Goal: Find specific page/section: Find specific page/section

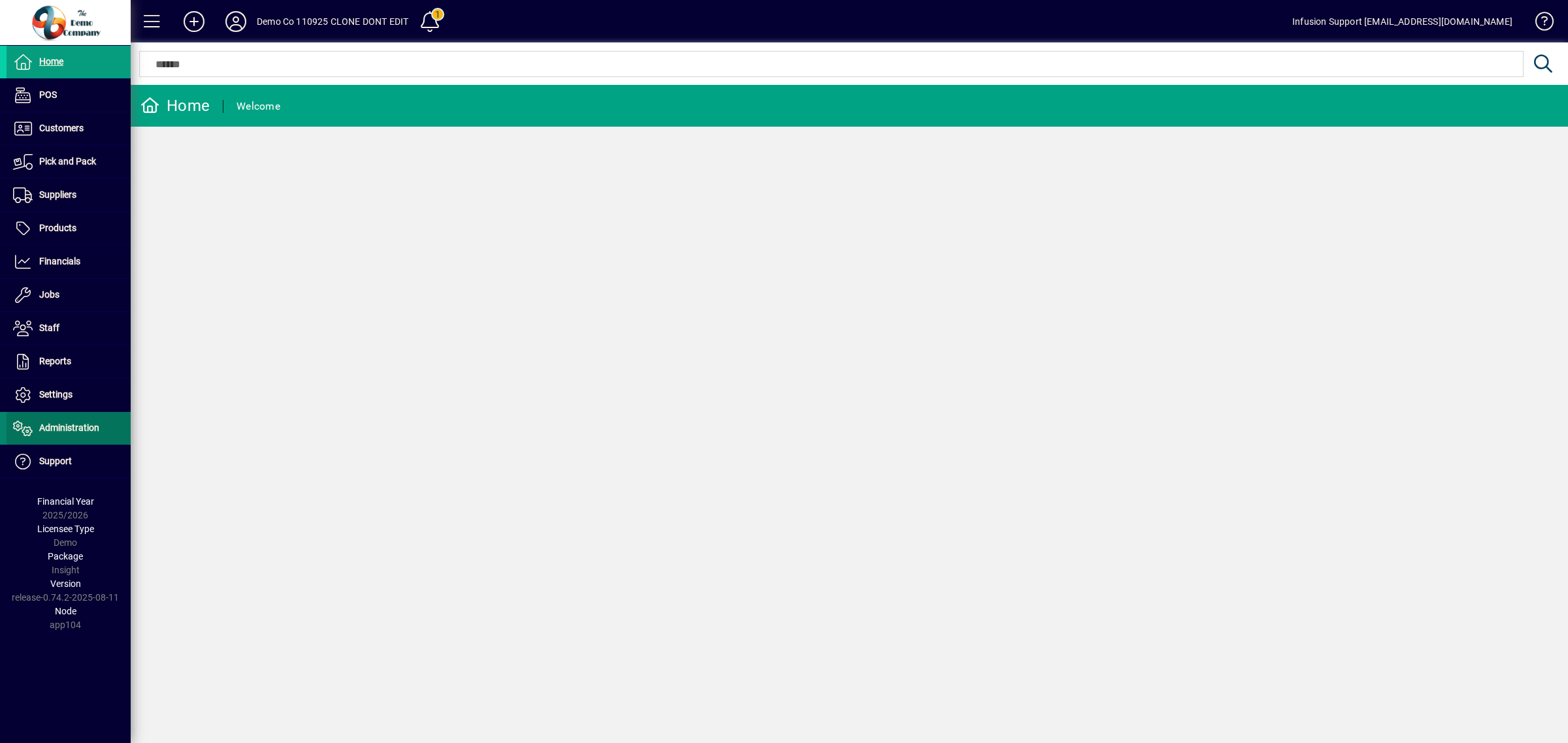
click at [80, 426] on span "Administration" at bounding box center [69, 427] width 60 height 10
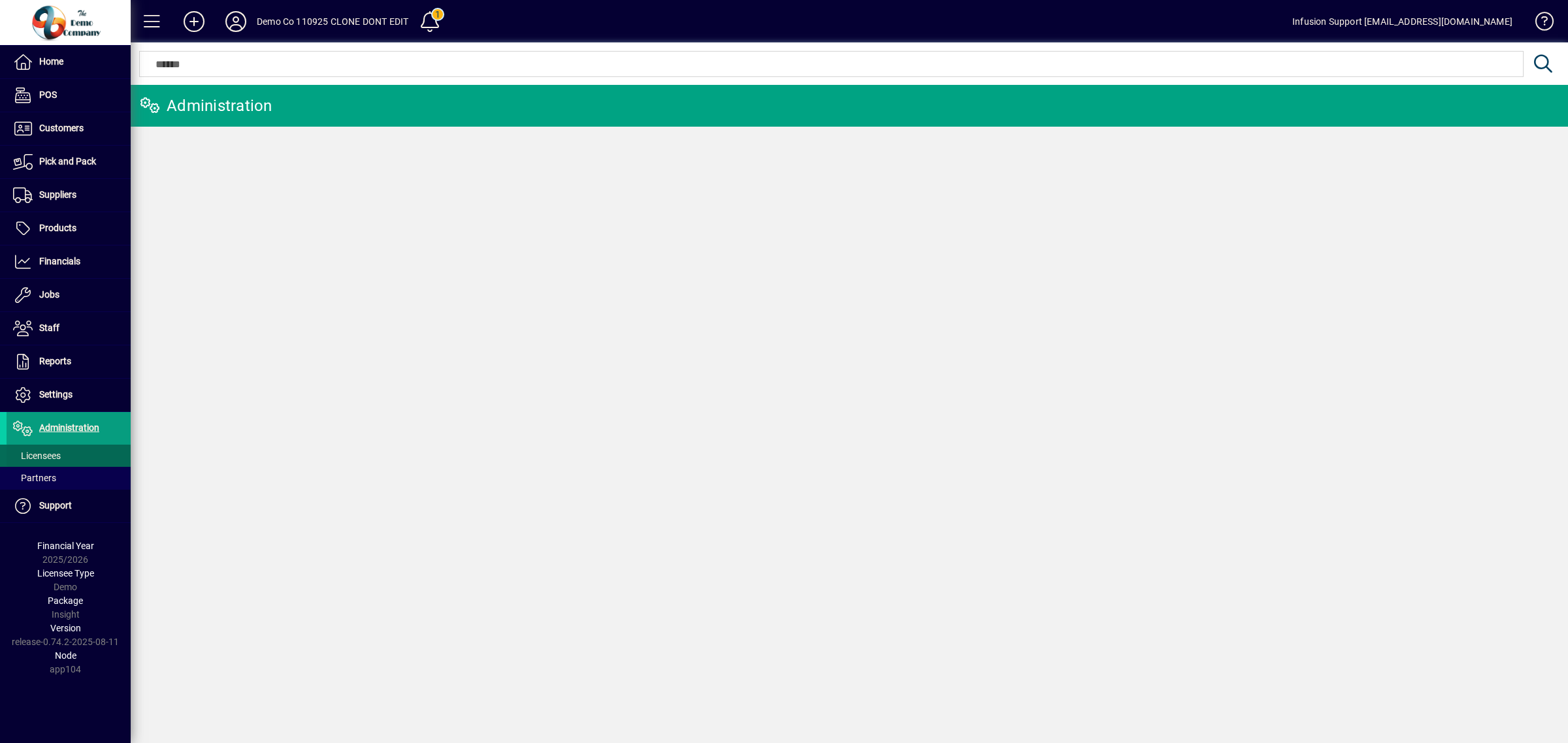
click at [67, 450] on span at bounding box center [69, 456] width 124 height 31
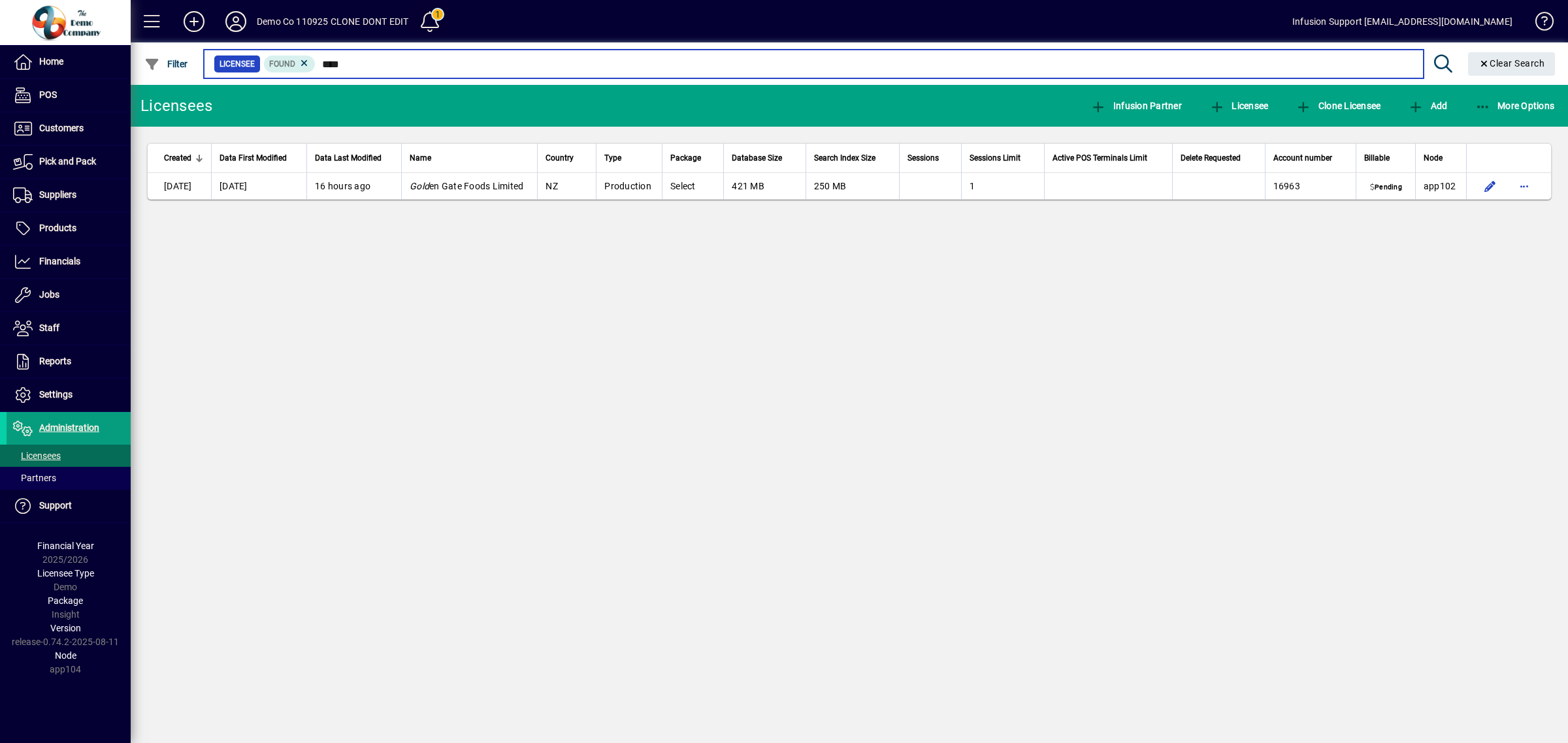
type input "****"
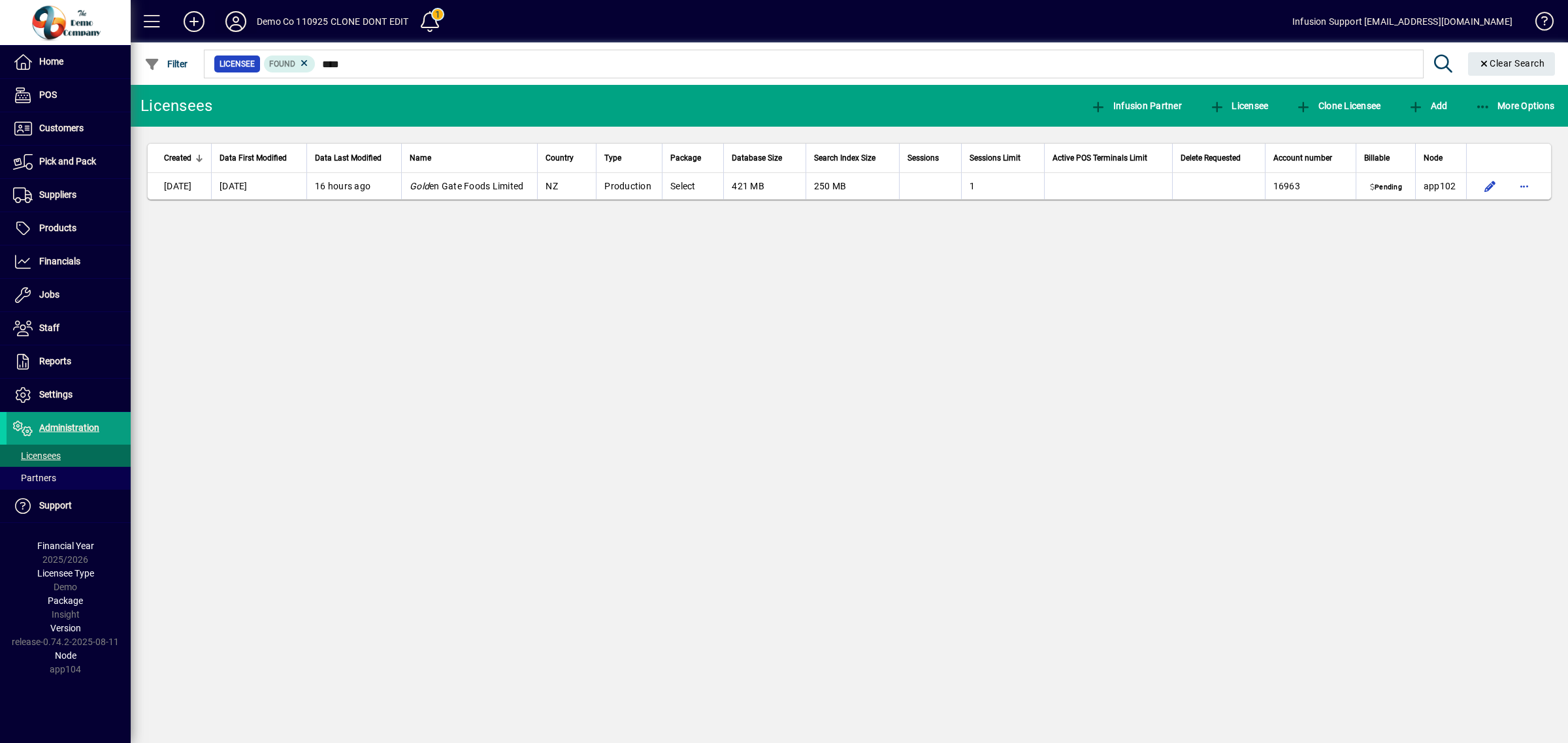
click at [234, 17] on icon at bounding box center [235, 21] width 26 height 21
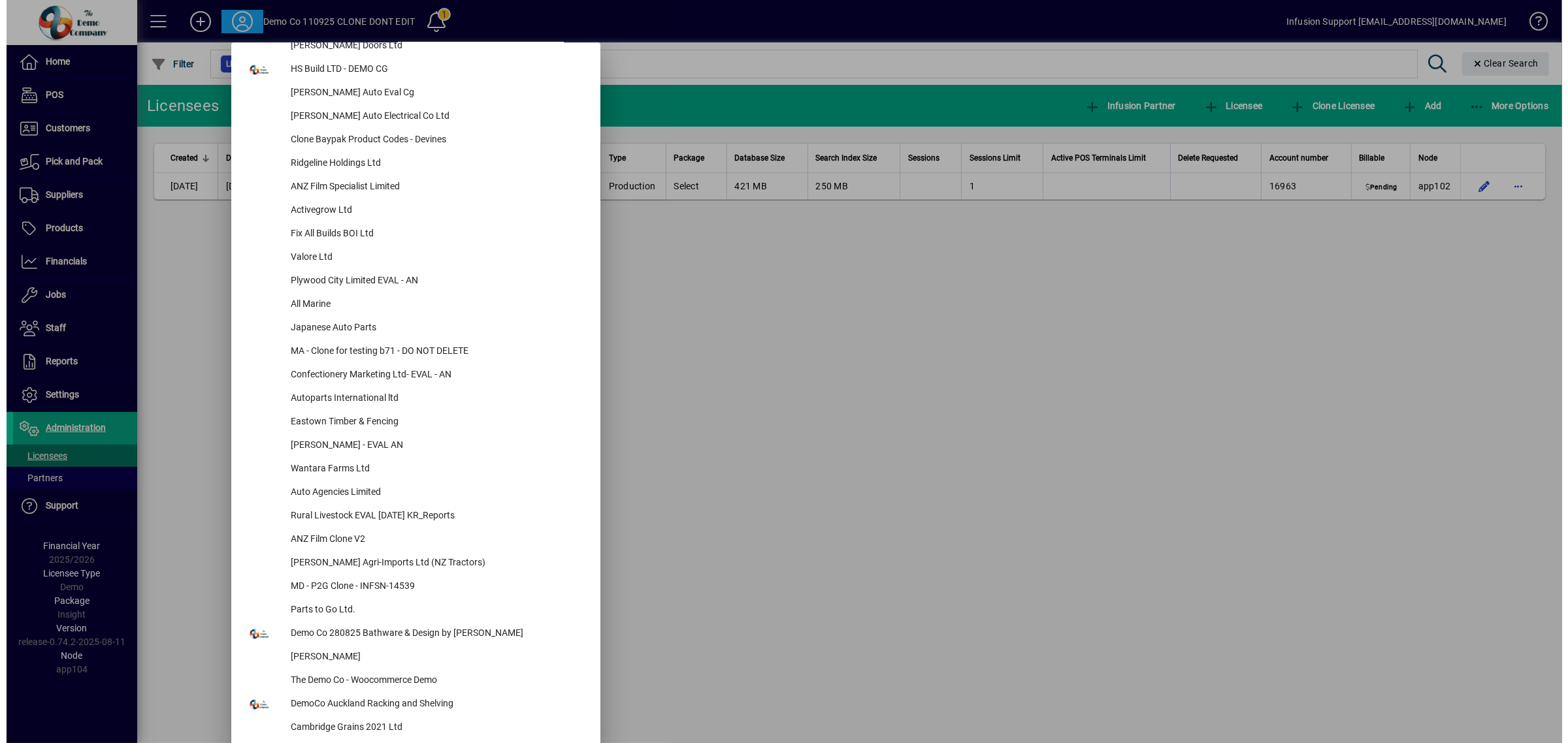
scroll to position [3642, 0]
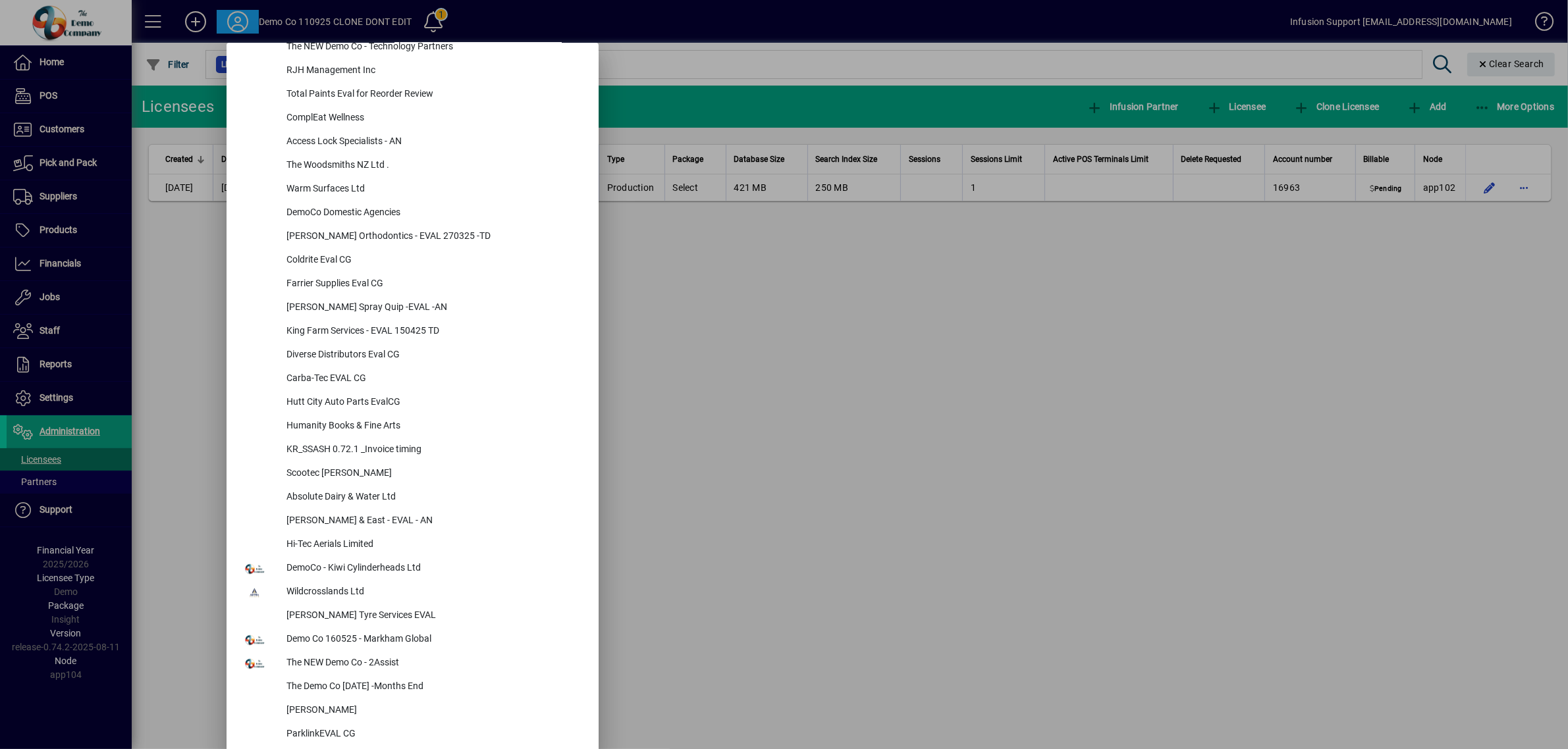
drag, startPoint x: 864, startPoint y: 412, endPoint x: 363, endPoint y: 474, distance: 504.8
click at [847, 423] on div at bounding box center [784, 374] width 1568 height 749
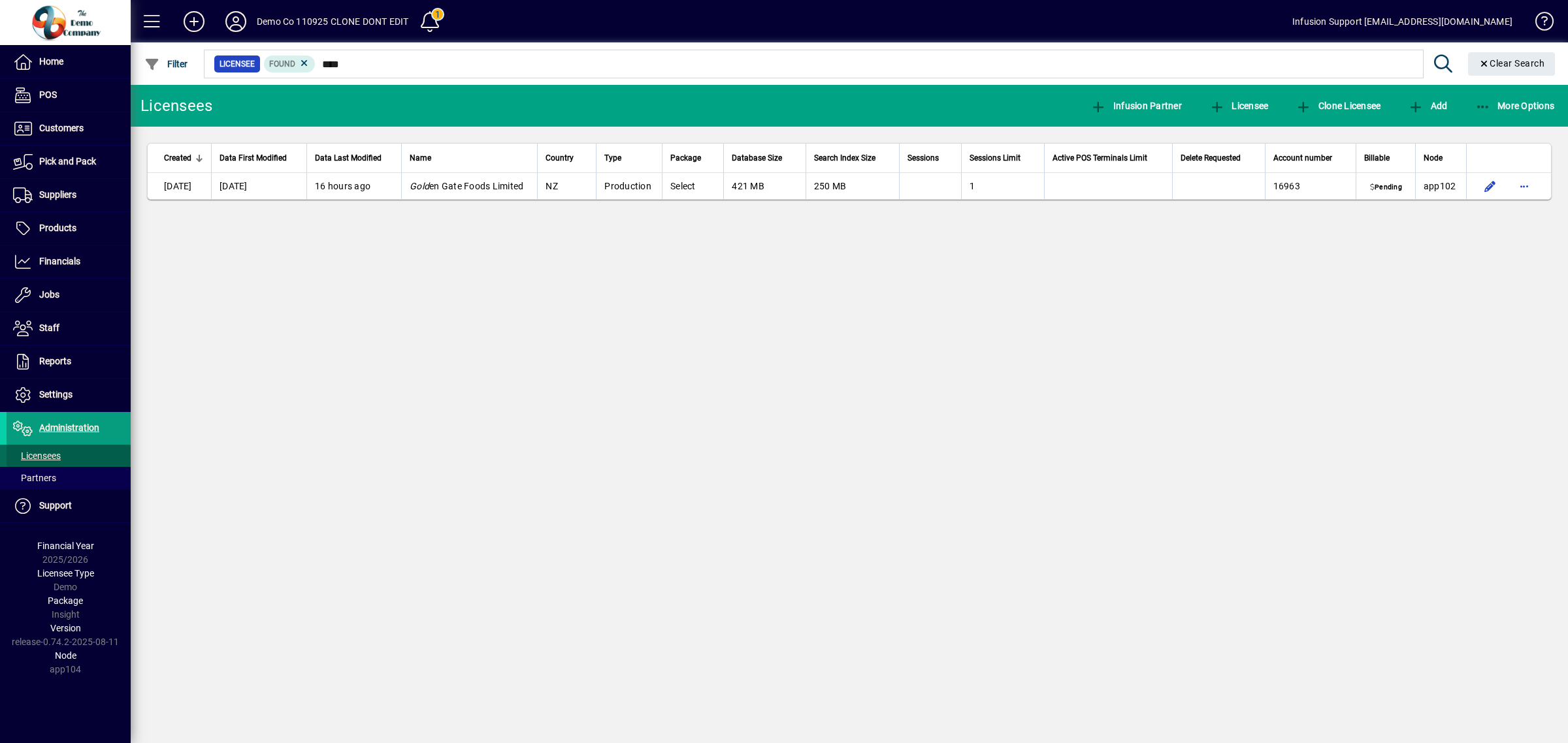
click at [70, 460] on span at bounding box center [69, 456] width 124 height 31
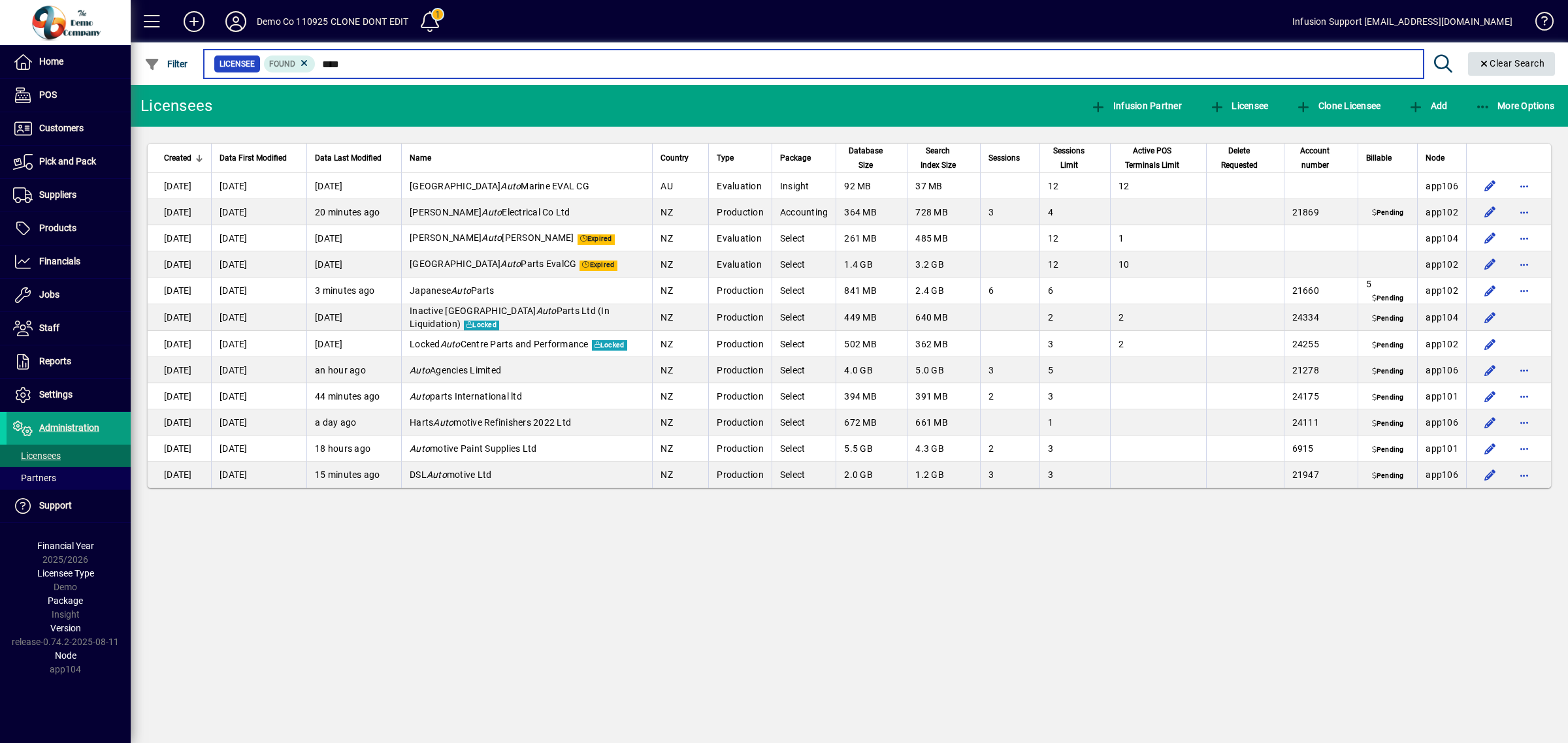
type input "****"
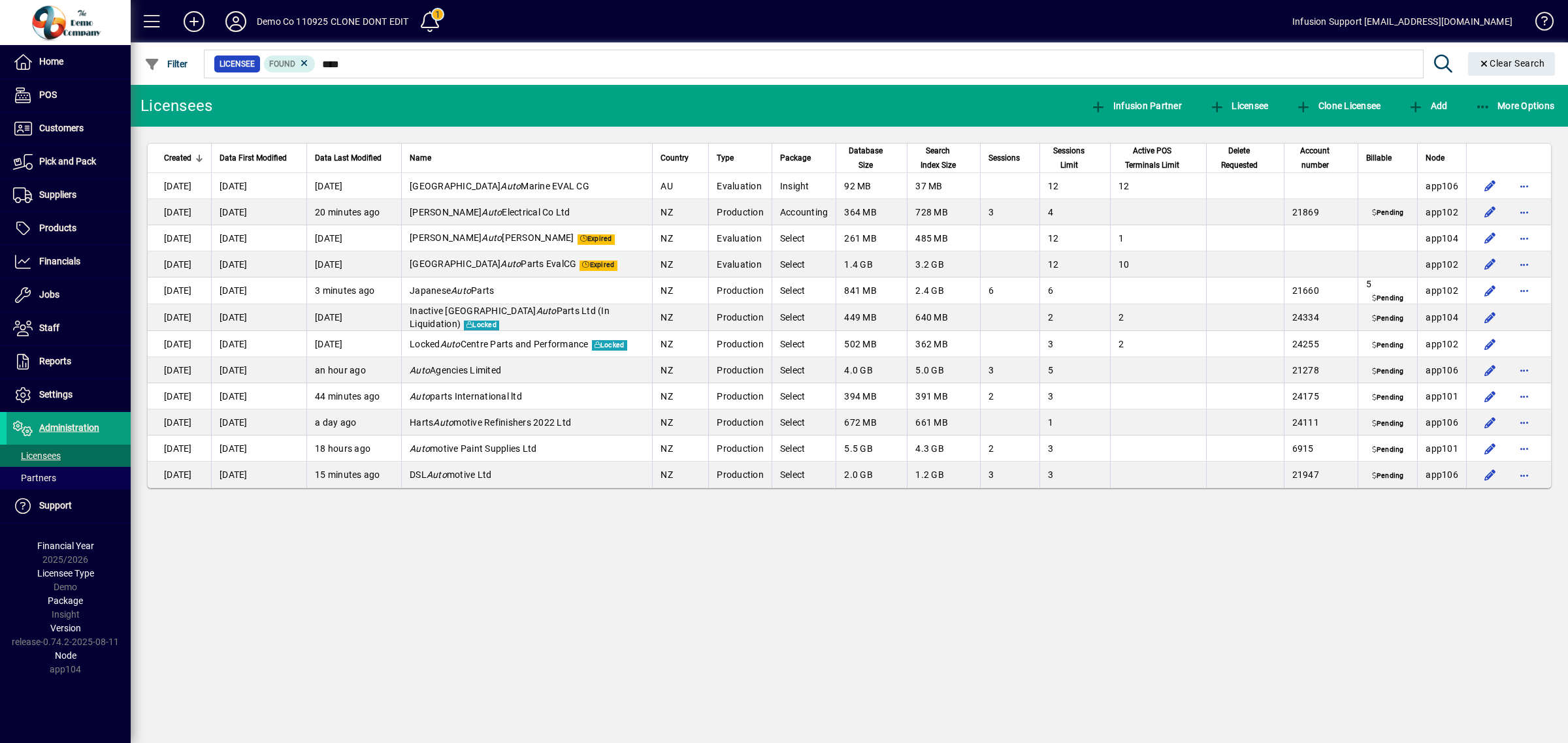
drag, startPoint x: 1494, startPoint y: 57, endPoint x: 1451, endPoint y: 61, distance: 43.2
click at [1493, 59] on span "Clear Search" at bounding box center [1511, 63] width 67 height 10
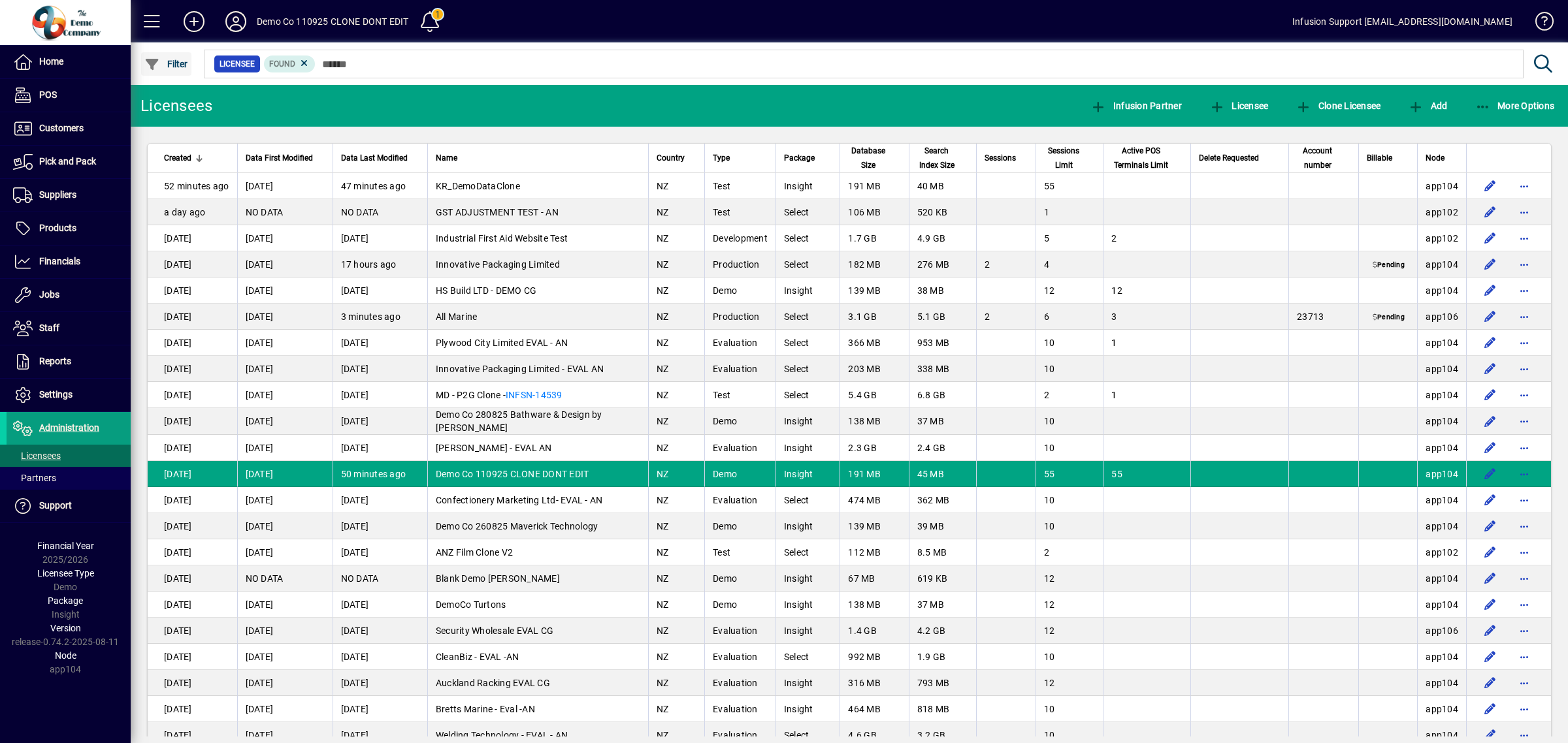
click at [176, 63] on span "Filter" at bounding box center [166, 64] width 44 height 10
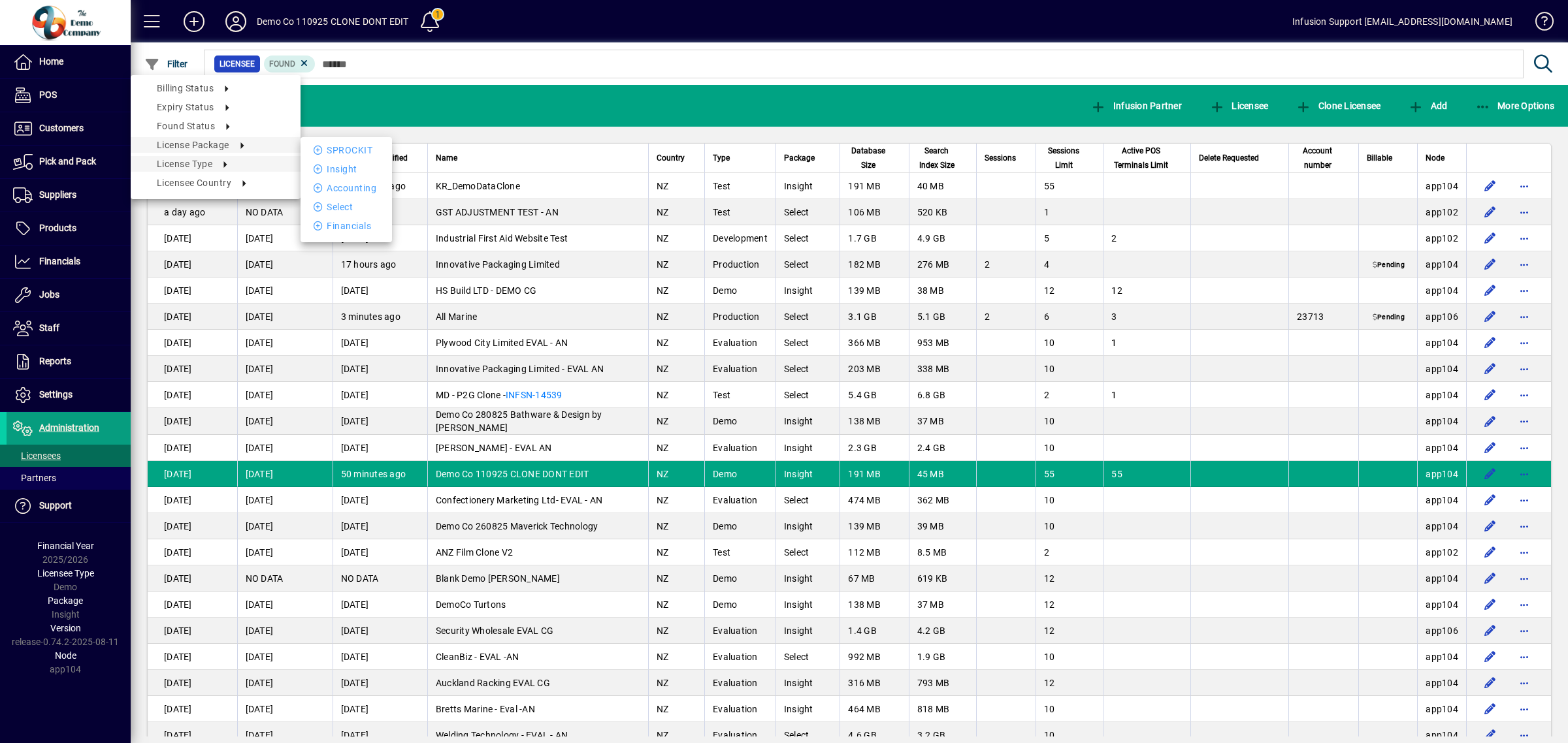
click at [219, 162] on icon at bounding box center [221, 165] width 16 height 6
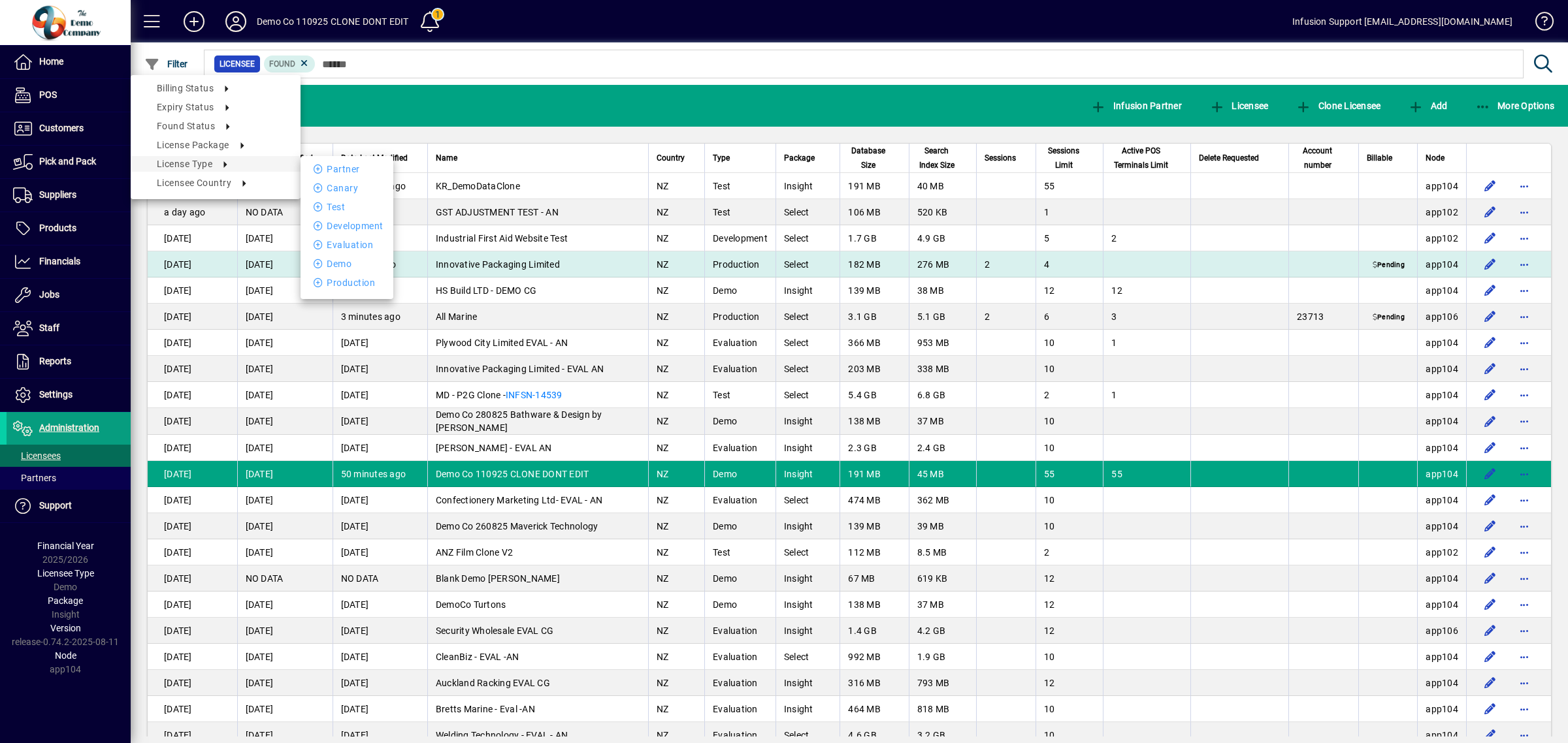
click at [344, 275] on li "Production" at bounding box center [347, 283] width 93 height 16
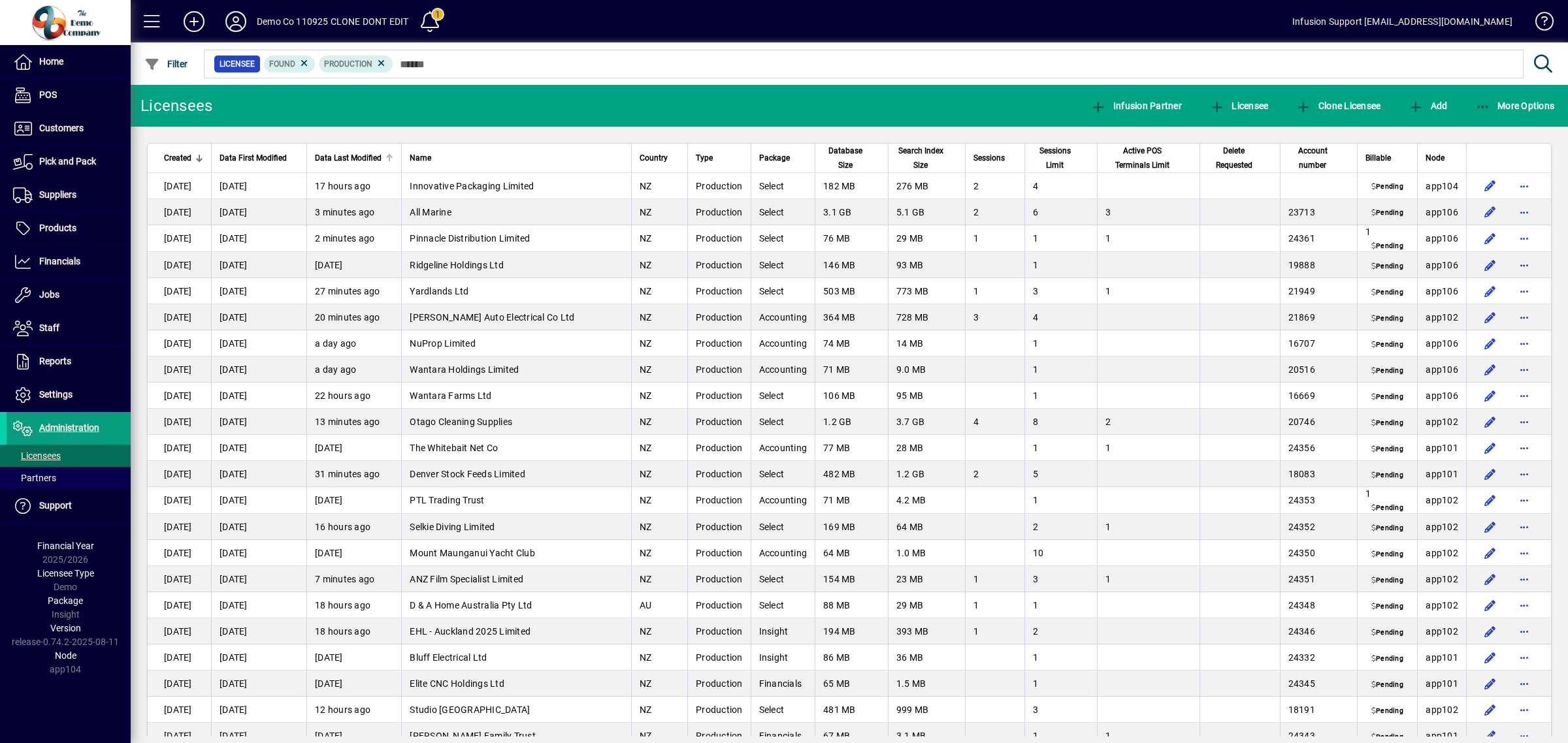
click at [391, 154] on div at bounding box center [390, 155] width 2 height 2
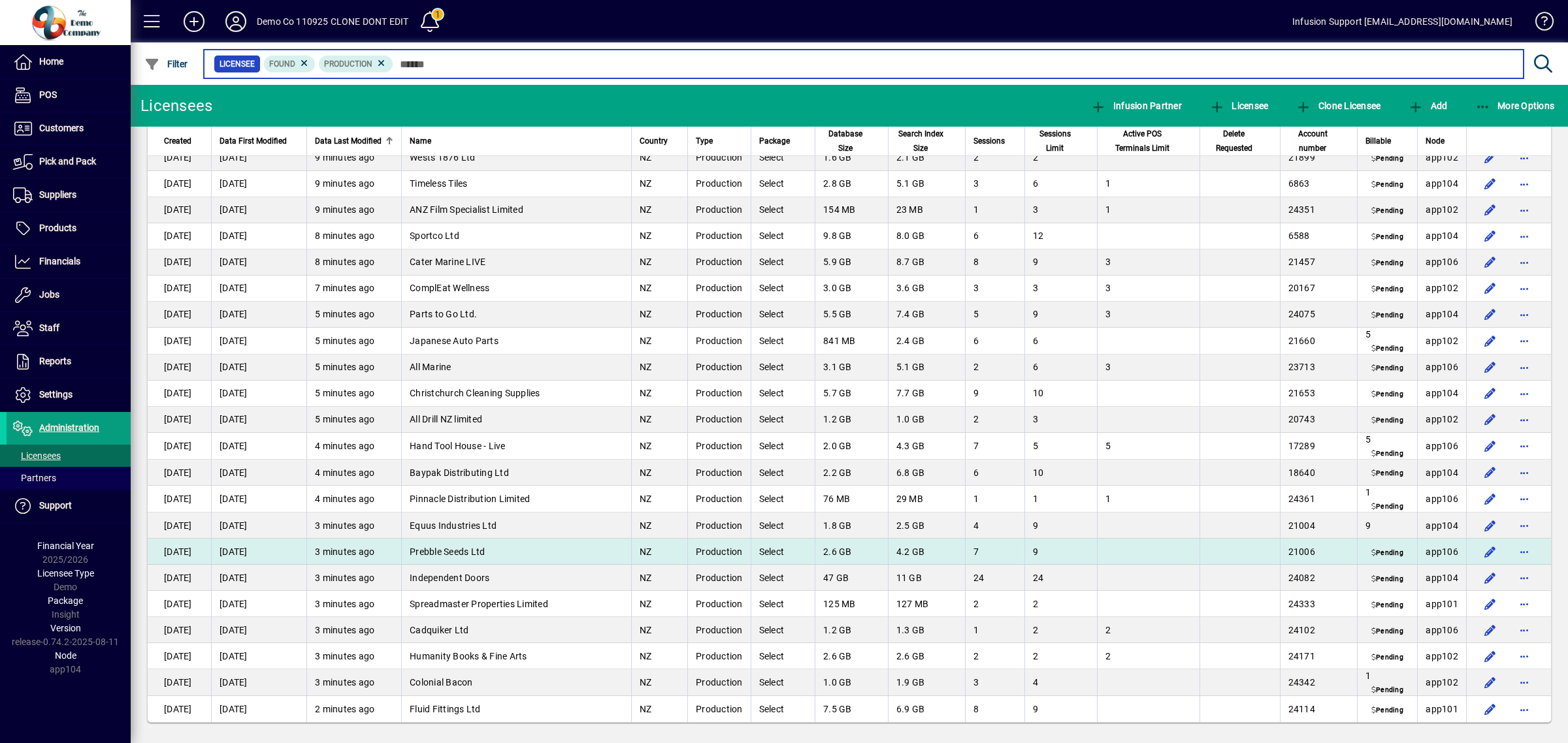
scroll to position [3152, 0]
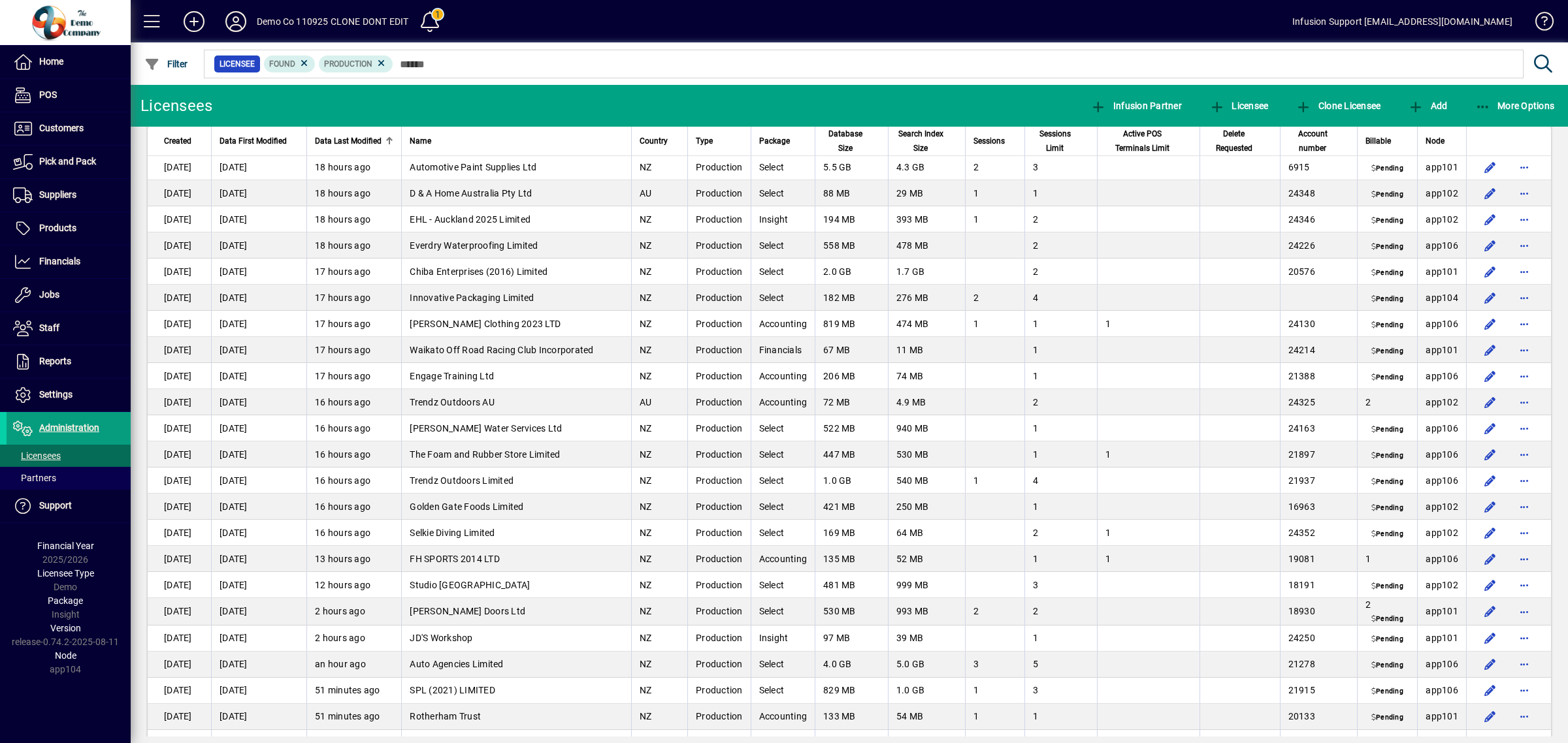
scroll to position [3152, 0]
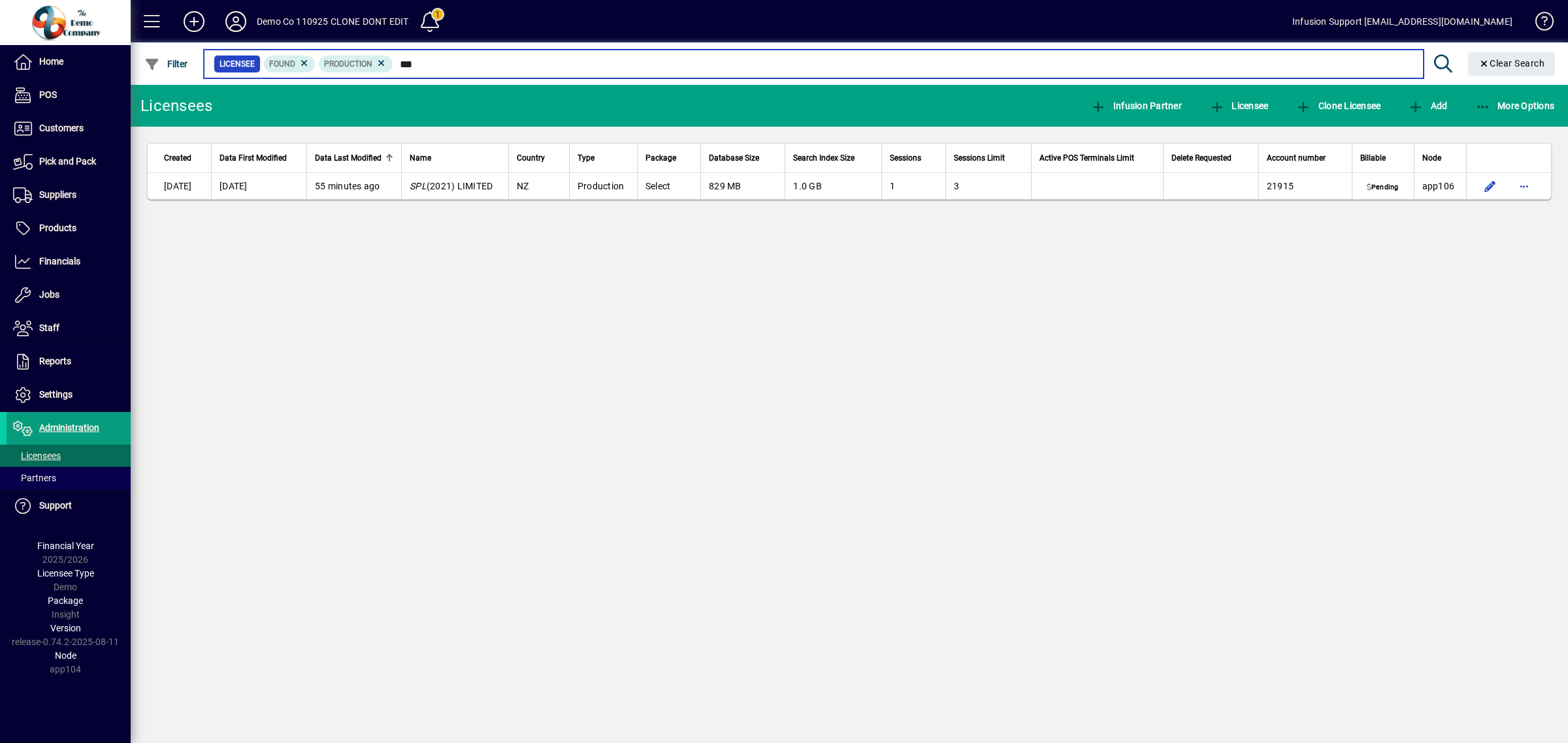
type input "***"
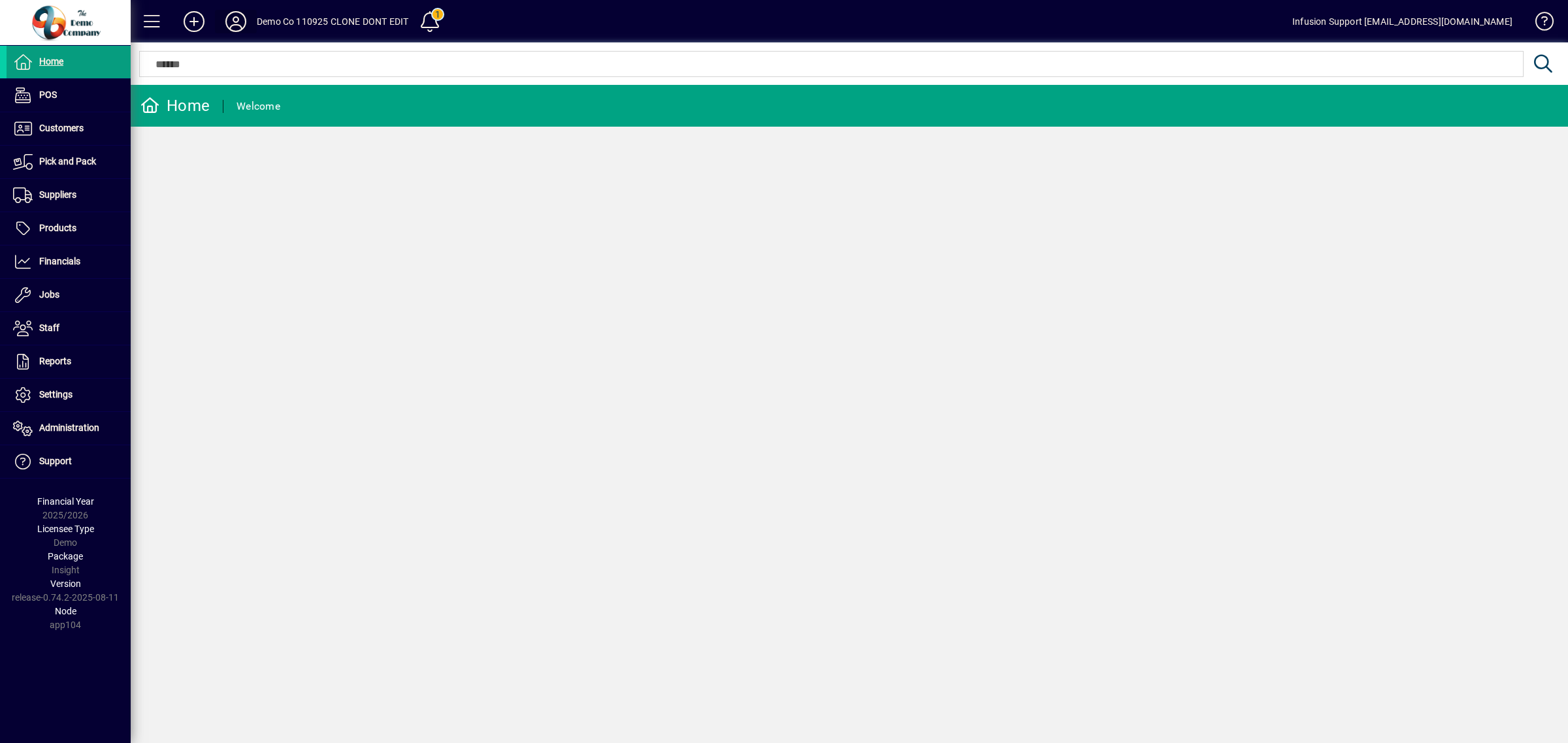
click at [239, 17] on icon at bounding box center [235, 21] width 26 height 21
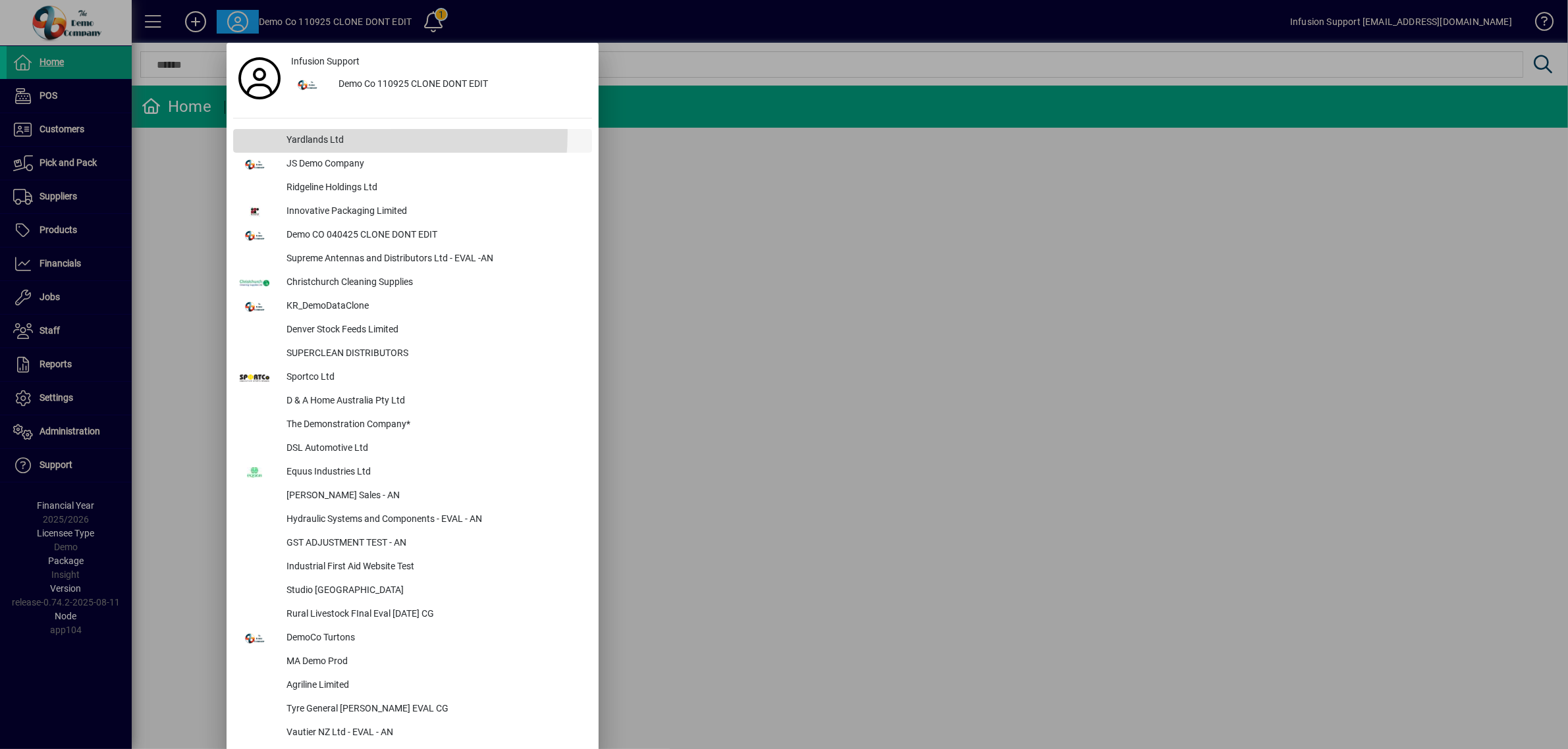
click at [311, 133] on div "Yardlands Ltd" at bounding box center [434, 141] width 316 height 24
